Goal: Check status

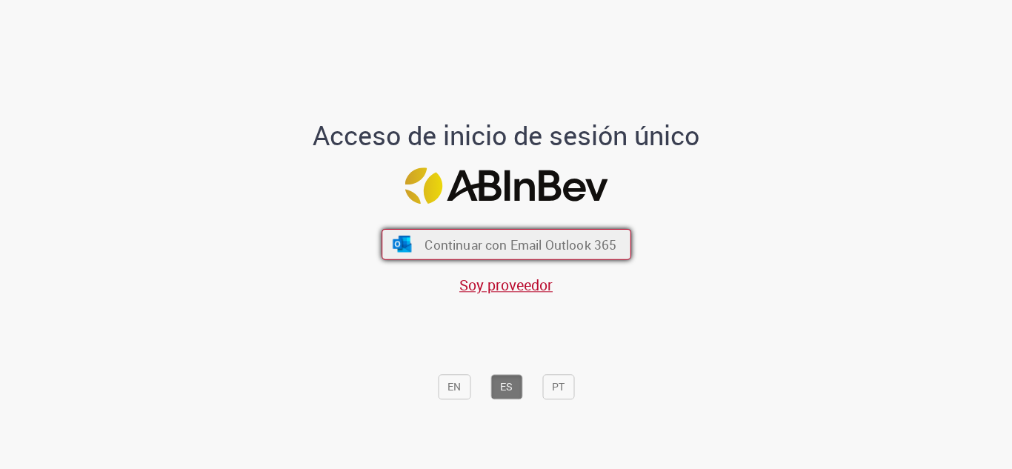
click at [432, 238] on span "Continuar con Email Outlook 365" at bounding box center [520, 244] width 192 height 17
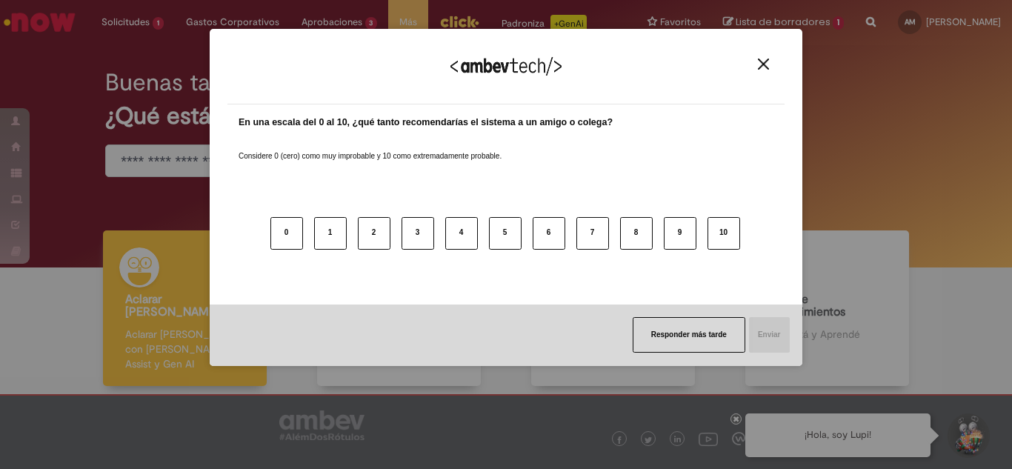
click at [760, 64] on img "Close" at bounding box center [763, 64] width 11 height 11
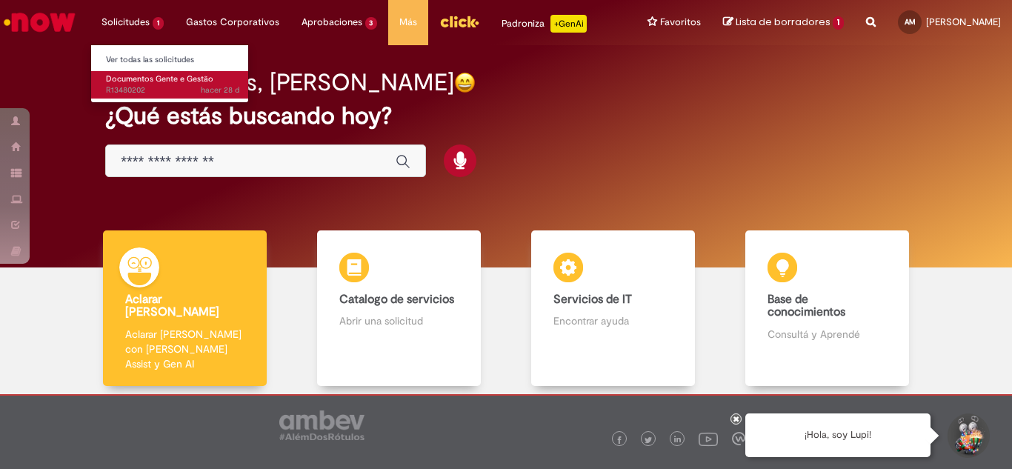
click at [145, 88] on span "hacer 28 d hacer 28 [PERSON_NAME] R13480202" at bounding box center [172, 90] width 133 height 12
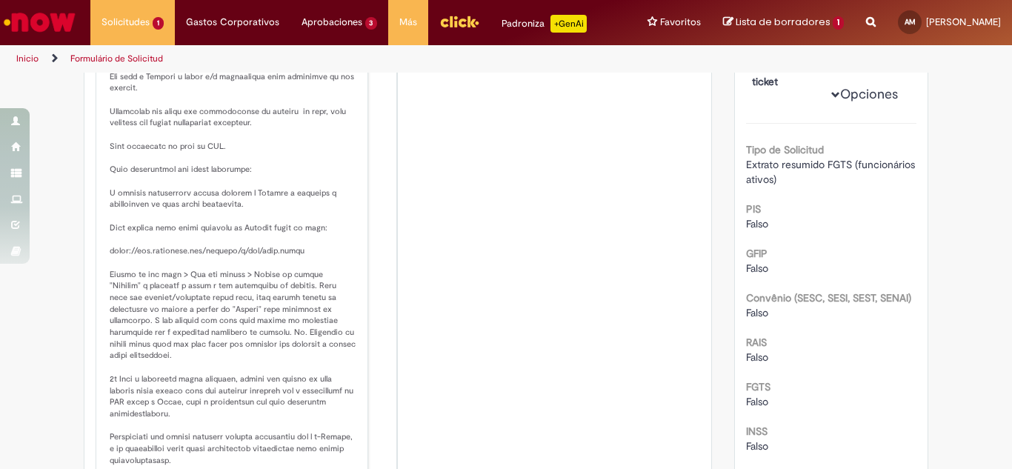
scroll to position [370, 0]
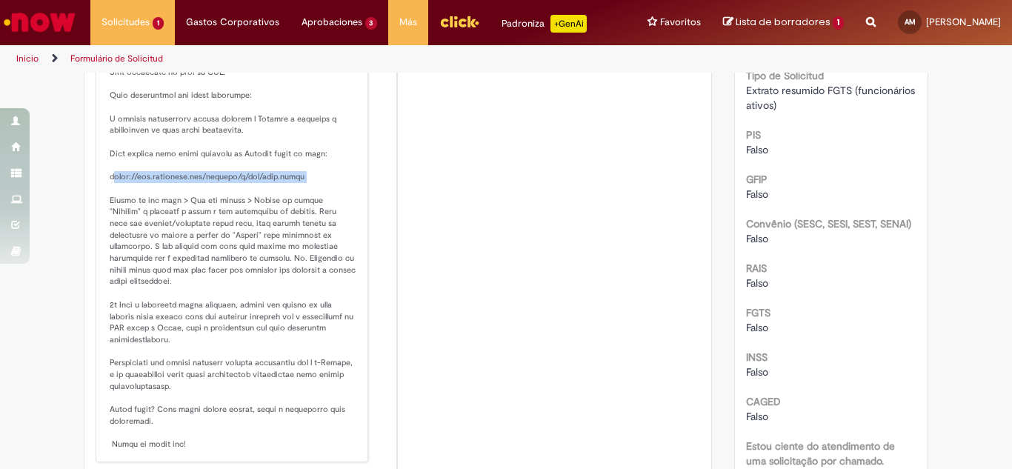
drag, startPoint x: 107, startPoint y: 173, endPoint x: 347, endPoint y: 175, distance: 239.3
click at [347, 175] on p "Historial de tickets" at bounding box center [233, 200] width 247 height 500
click at [118, 184] on p "Historial de tickets" at bounding box center [233, 200] width 247 height 500
drag, startPoint x: 103, startPoint y: 175, endPoint x: 316, endPoint y: 176, distance: 212.6
click at [316, 176] on div "[PERSON_NAME] [PERSON_NAME] hacer 7 d hacer 7 [PERSON_NAME] Observaciones adici…" at bounding box center [232, 184] width 264 height 548
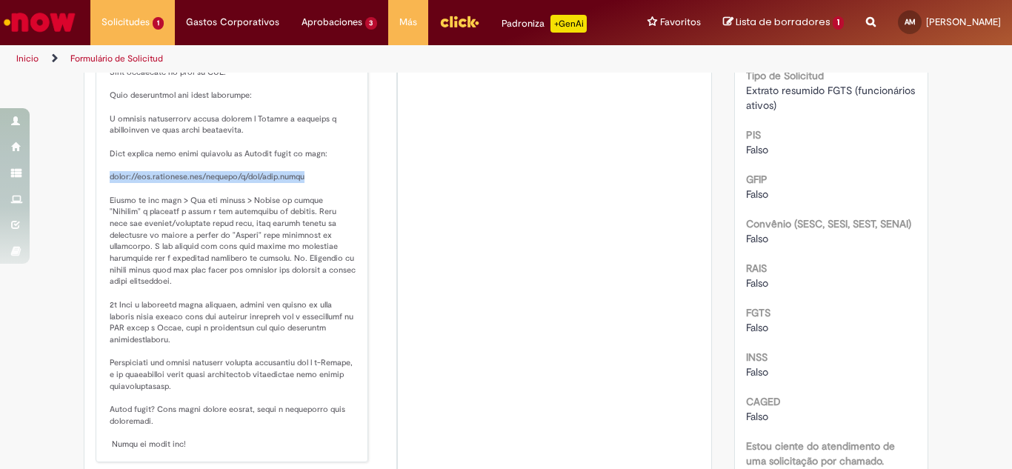
copy p "ttps://[DOMAIN_NAME][URL]"
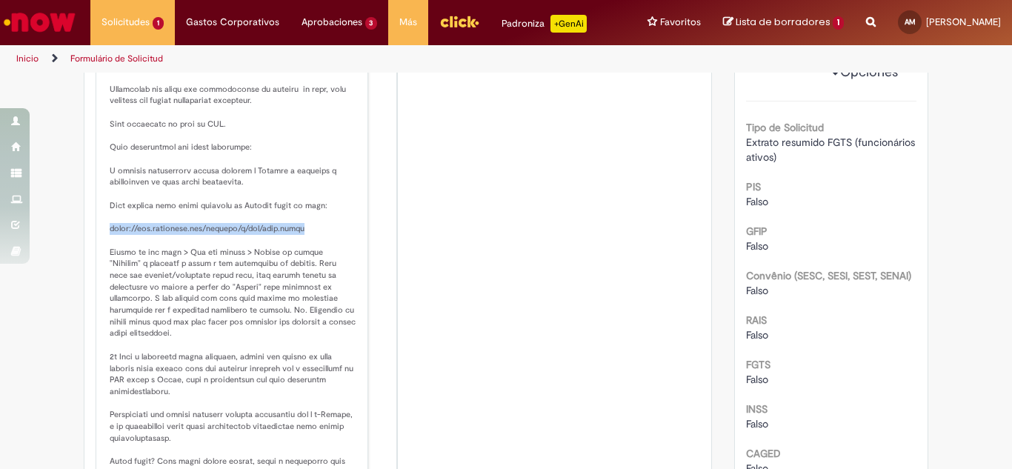
scroll to position [296, 0]
